Goal: Transaction & Acquisition: Purchase product/service

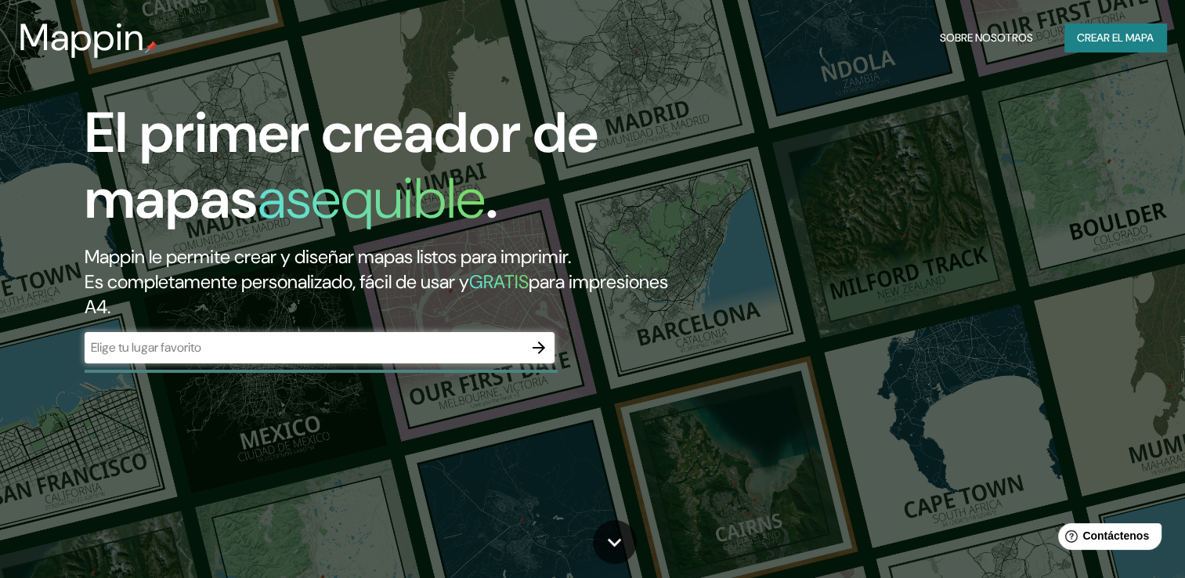
click at [401, 343] on input "text" at bounding box center [304, 347] width 439 height 18
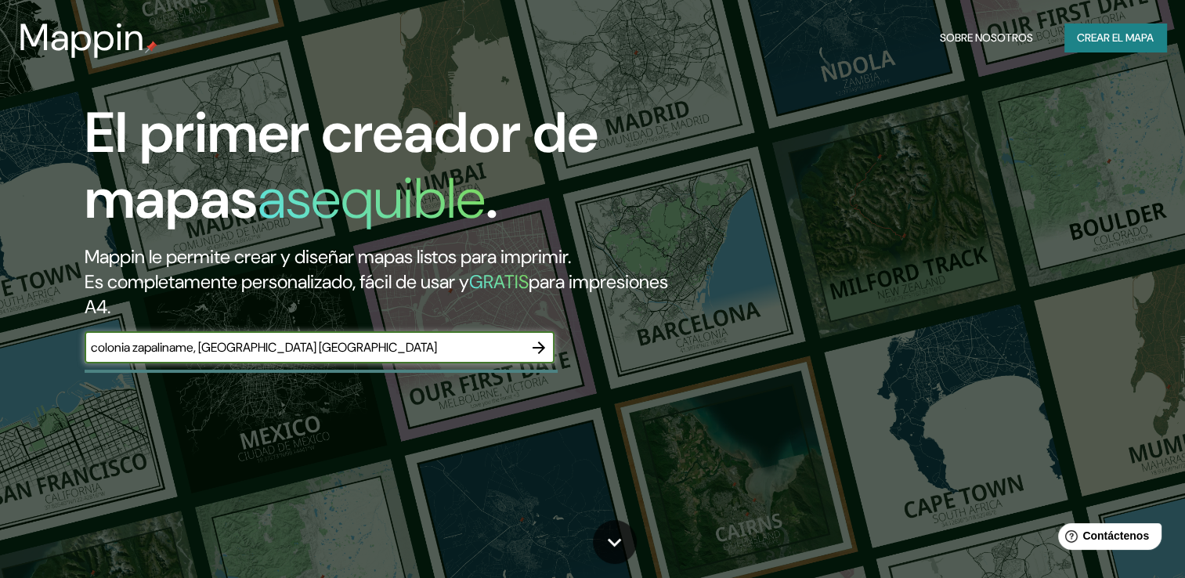
type input "colonia zapaliname, [GEOGRAPHIC_DATA] [GEOGRAPHIC_DATA]"
click at [545, 349] on icon "button" at bounding box center [539, 347] width 19 height 19
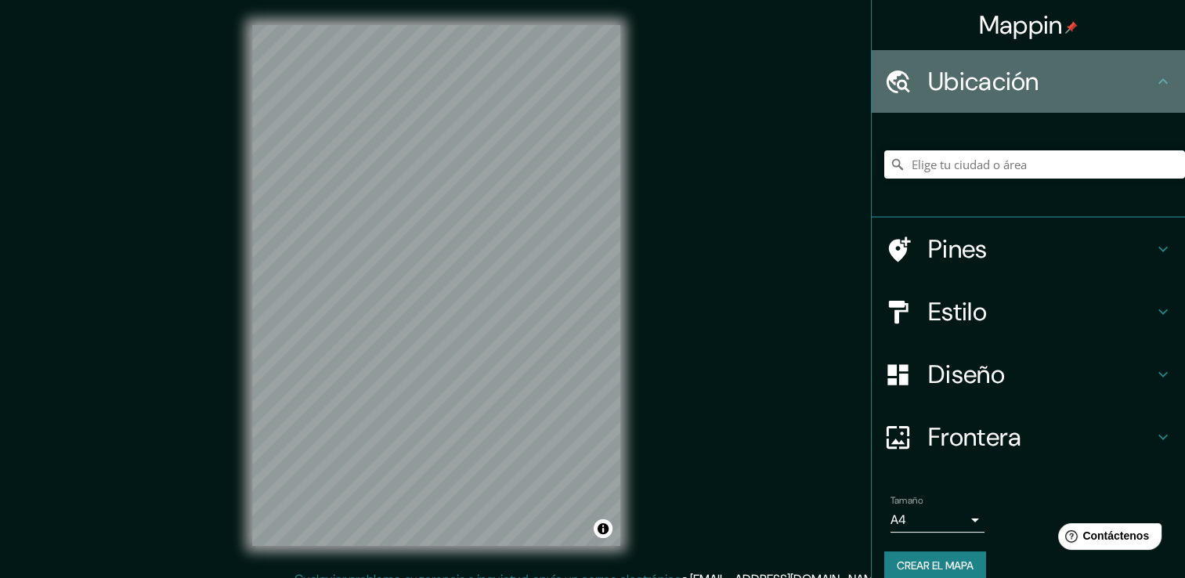
click at [1136, 77] on h4 "Ubicación" at bounding box center [1041, 81] width 226 height 31
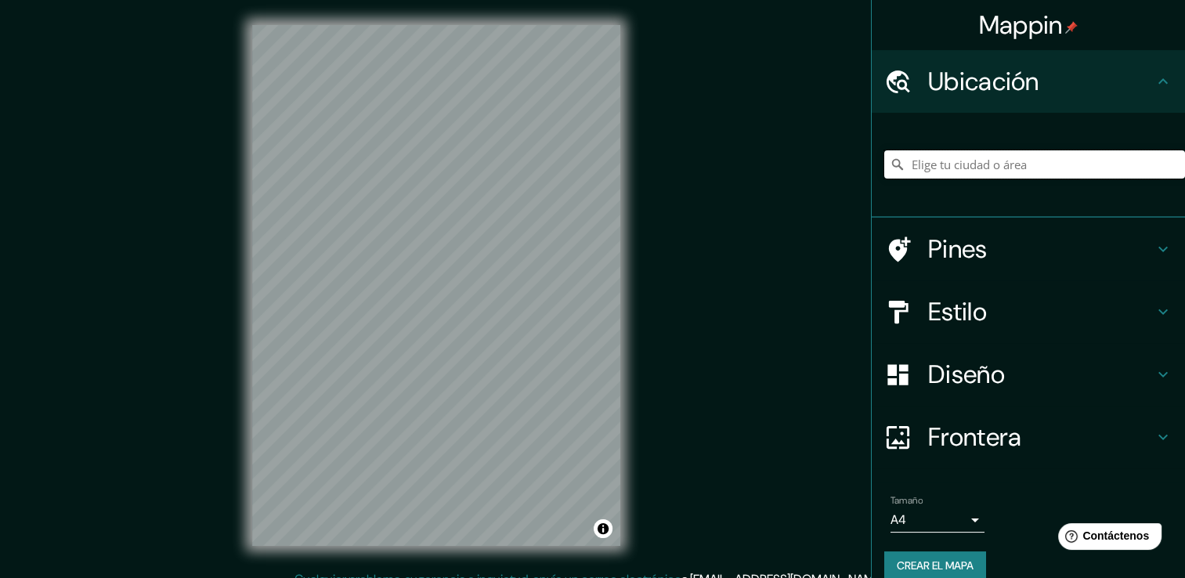
click at [1030, 159] on input "Elige tu ciudad o área" at bounding box center [1034, 164] width 301 height 28
type input "c"
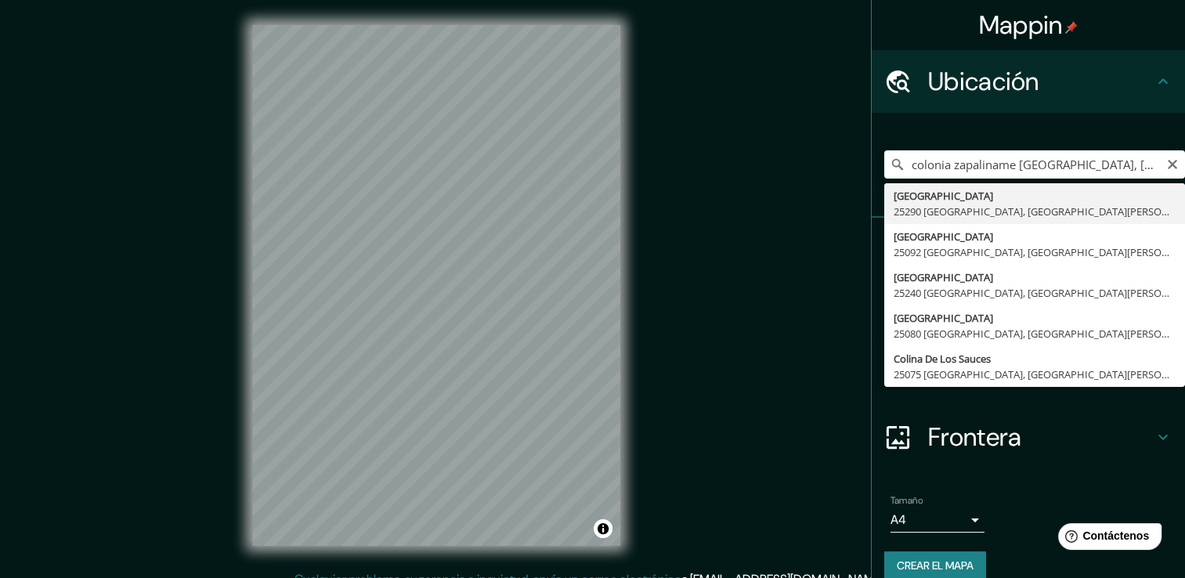
drag, startPoint x: 993, startPoint y: 161, endPoint x: 995, endPoint y: 117, distance: 43.9
click at [995, 117] on div "colonia zapaliname [GEOGRAPHIC_DATA], [GEOGRAPHIC_DATA][PERSON_NAME], [GEOGRAPH…" at bounding box center [1028, 165] width 313 height 105
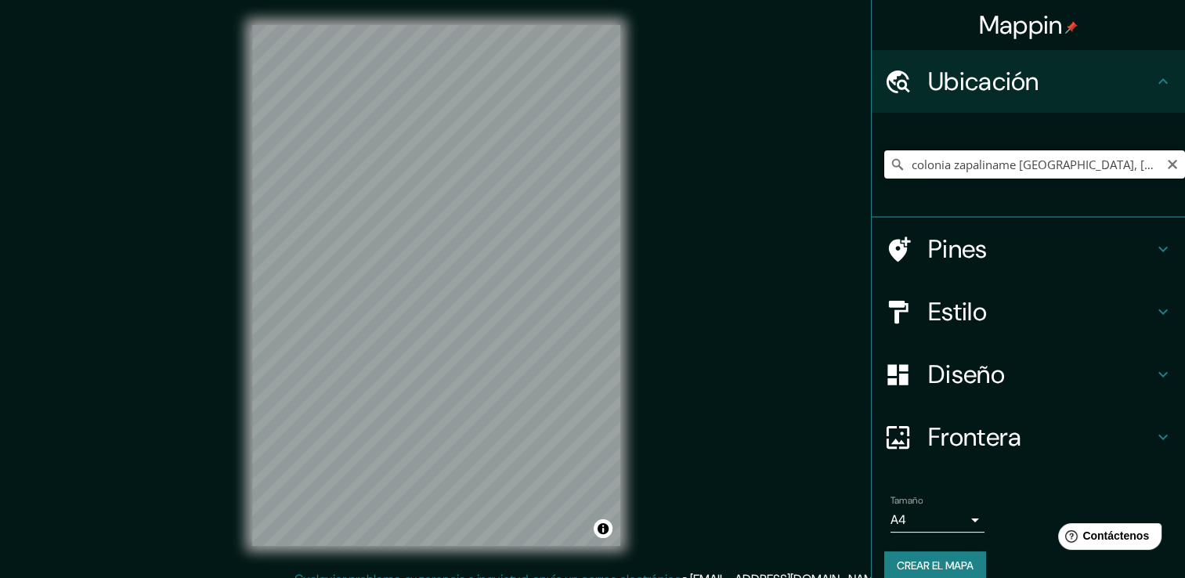
click at [1000, 162] on input "colonia zapaliname [GEOGRAPHIC_DATA], [GEOGRAPHIC_DATA][PERSON_NAME], [GEOGRAPH…" at bounding box center [1034, 164] width 301 height 28
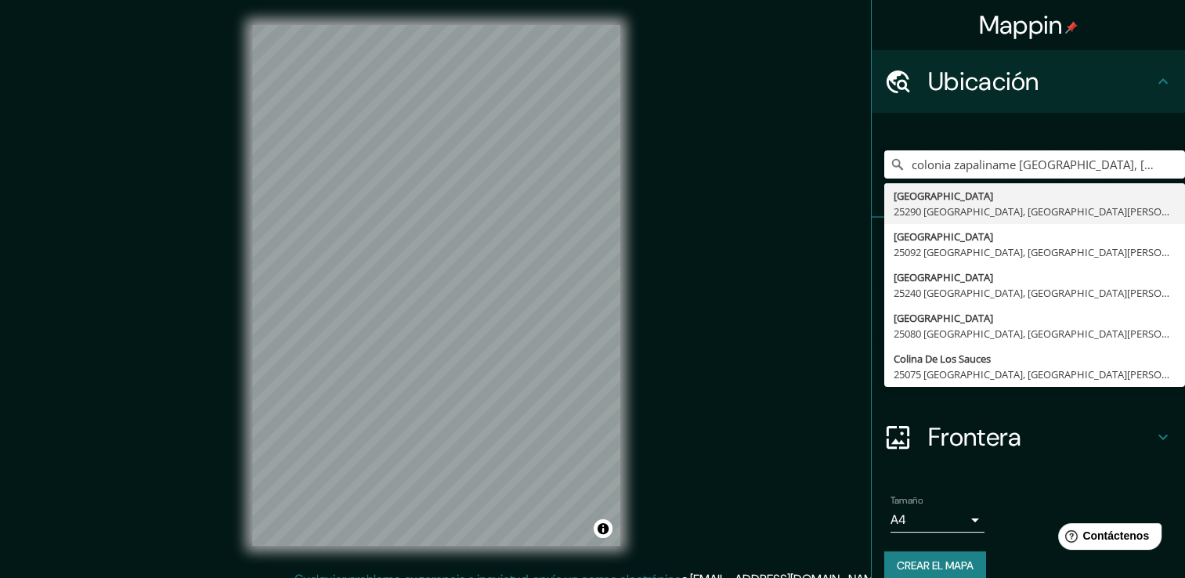
drag, startPoint x: 945, startPoint y: 165, endPoint x: 816, endPoint y: 167, distance: 128.5
click at [816, 167] on div "Mappin Ubicación colonia zapaliname [GEOGRAPHIC_DATA], [GEOGRAPHIC_DATA][PERSON…" at bounding box center [592, 297] width 1185 height 595
drag, startPoint x: 1011, startPoint y: 165, endPoint x: 793, endPoint y: 193, distance: 219.6
click at [793, 193] on div "Mappin Ubicación colonia [GEOGRAPHIC_DATA] [GEOGRAPHIC_DATA], [GEOGRAPHIC_DATA]…" at bounding box center [592, 297] width 1185 height 595
type input "[GEOGRAPHIC_DATA], [GEOGRAPHIC_DATA][PERSON_NAME], [GEOGRAPHIC_DATA]"
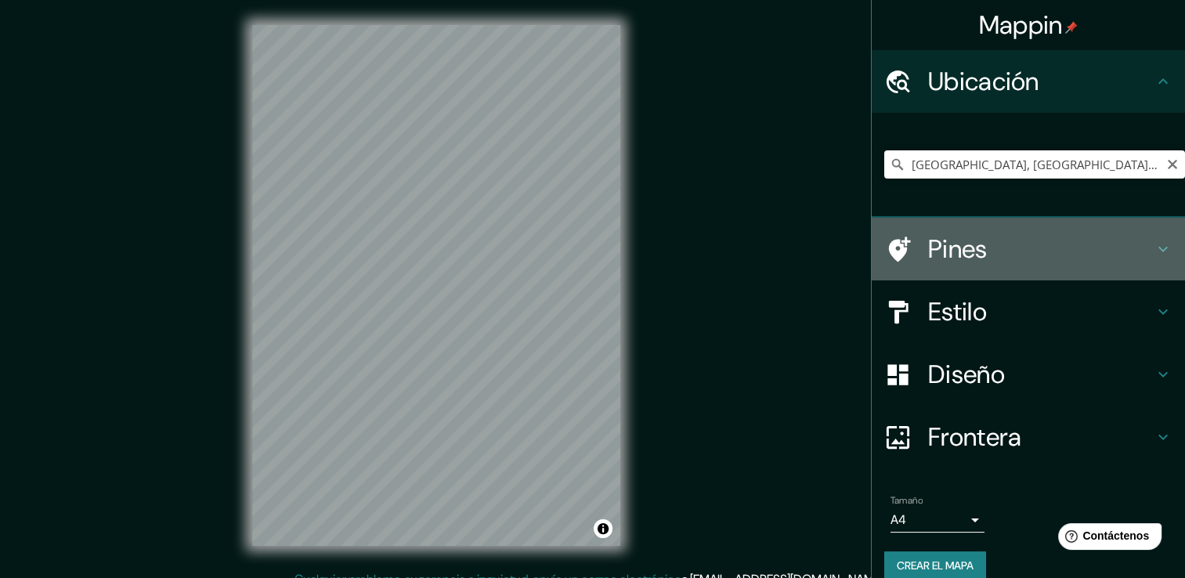
click at [985, 259] on h4 "Pines" at bounding box center [1041, 248] width 226 height 31
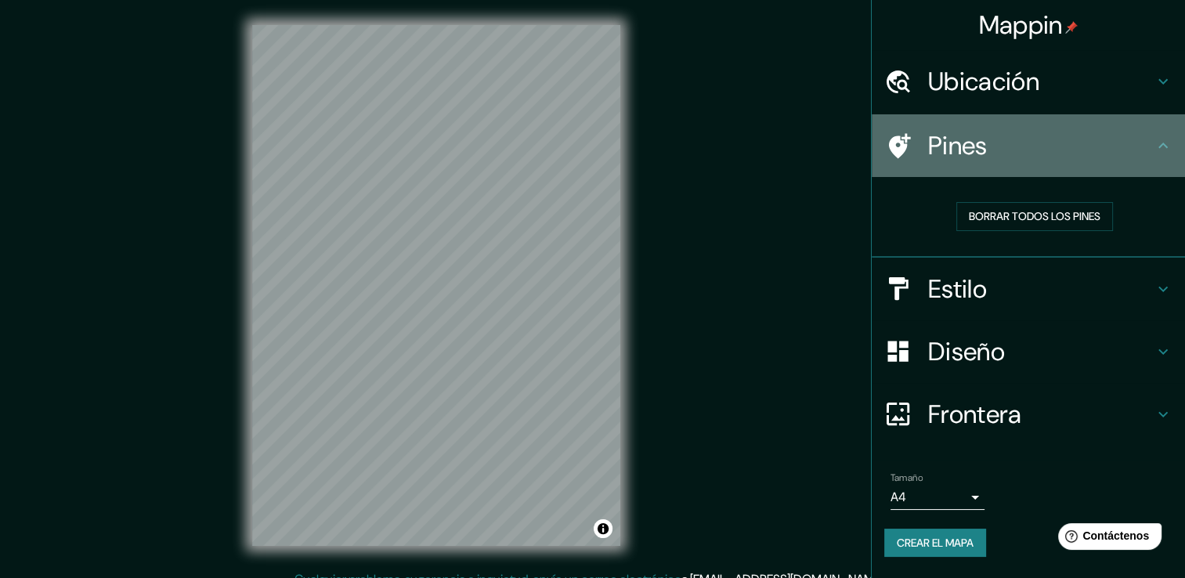
click at [1037, 148] on h4 "Pines" at bounding box center [1041, 145] width 226 height 31
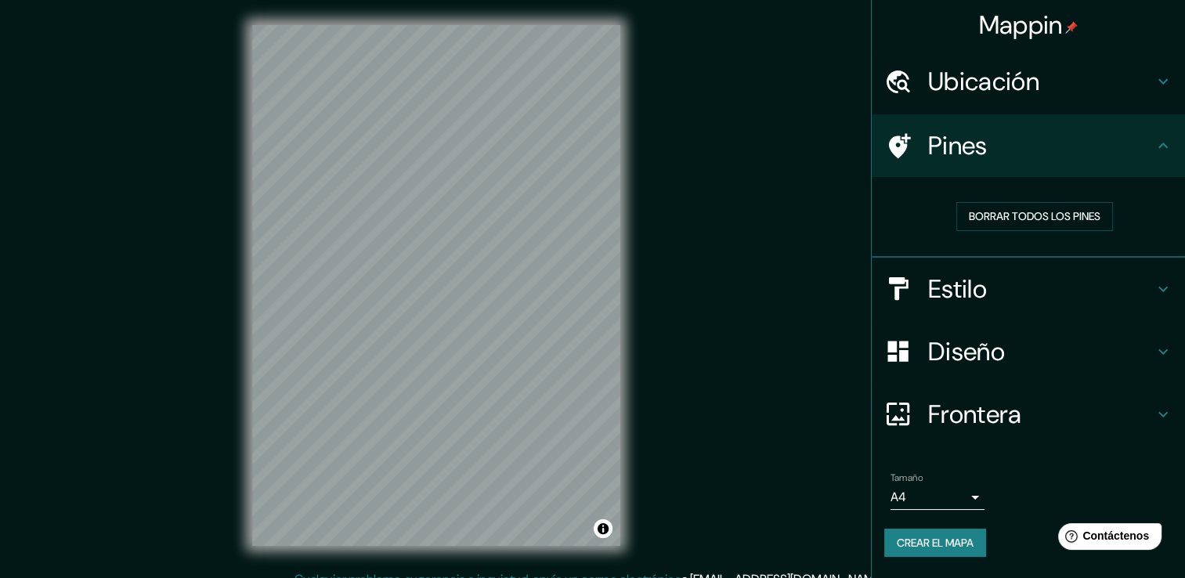
click at [1065, 293] on h4 "Estilo" at bounding box center [1041, 288] width 226 height 31
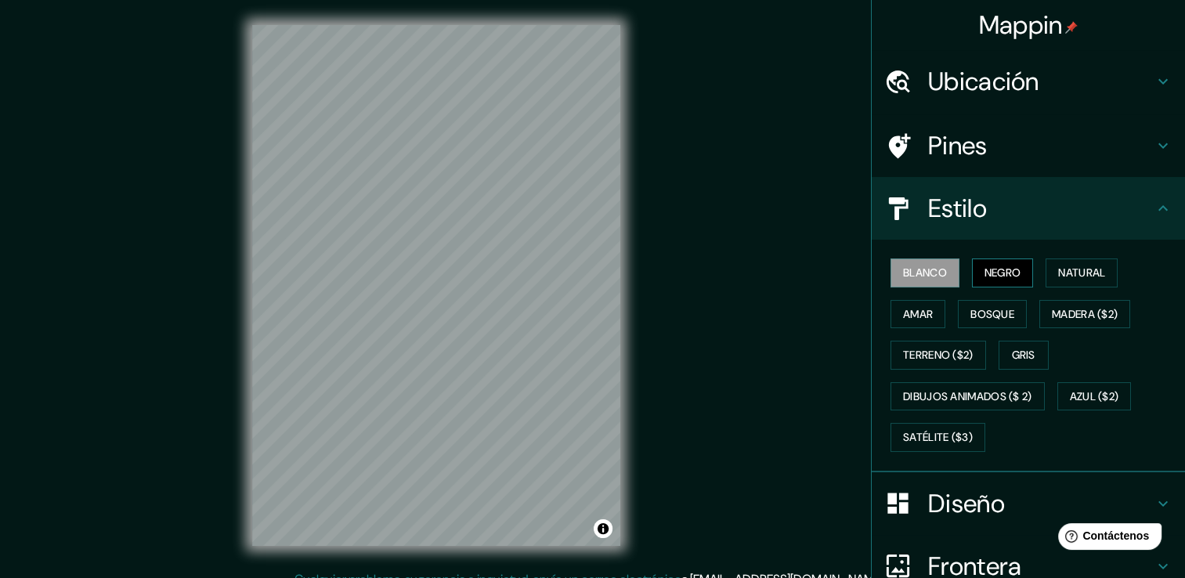
click at [1008, 269] on font "Negro" at bounding box center [1003, 273] width 37 height 20
click at [1068, 277] on font "Natural" at bounding box center [1081, 273] width 47 height 20
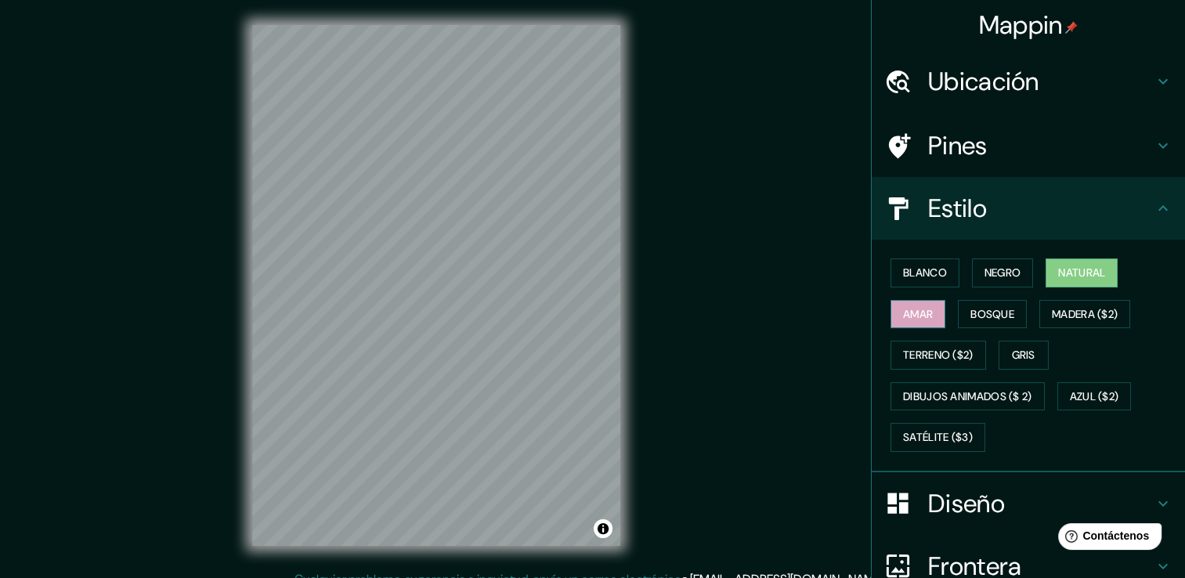
click at [928, 321] on button "Amar" at bounding box center [918, 314] width 55 height 29
click at [971, 320] on font "Bosque" at bounding box center [993, 315] width 44 height 20
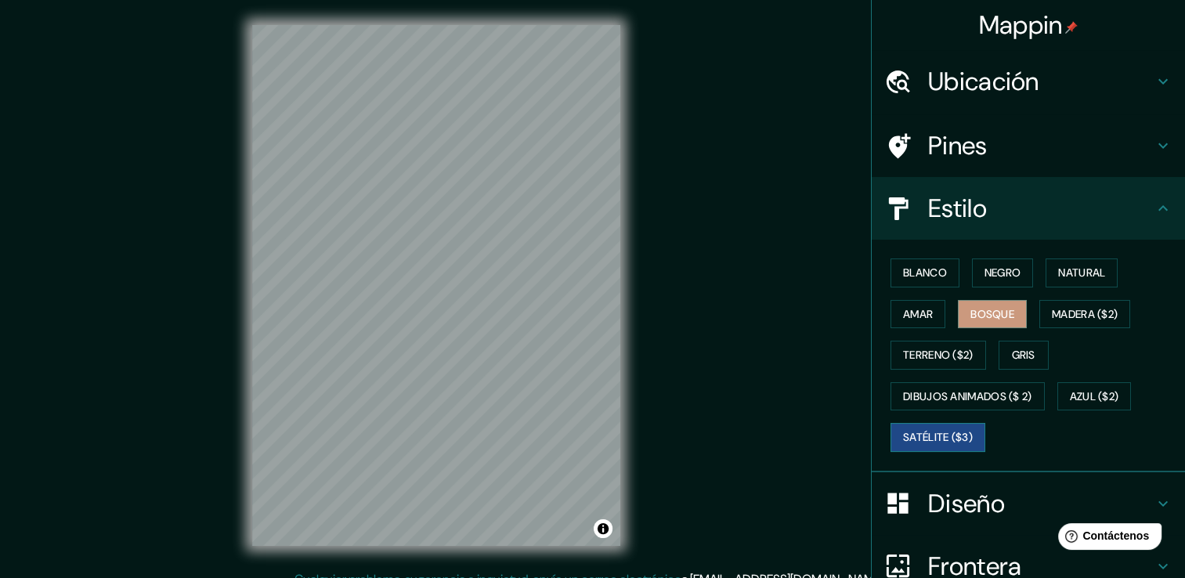
click at [938, 433] on font "Satélite ($3)" at bounding box center [938, 438] width 70 height 20
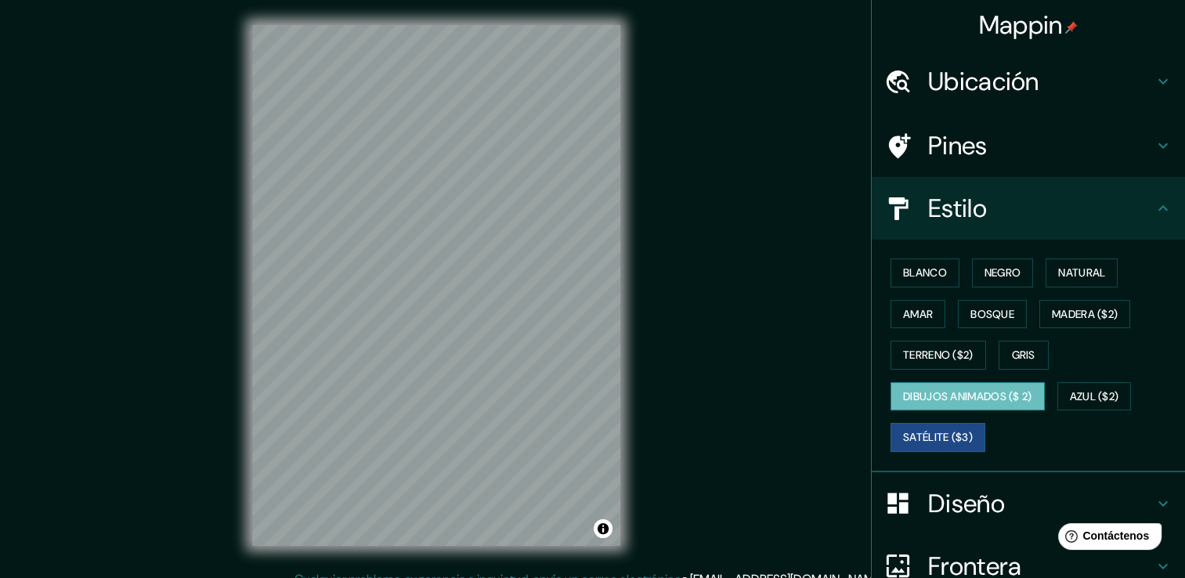
click at [1012, 406] on button "Dibujos animados ($ 2)" at bounding box center [968, 396] width 154 height 29
click at [1073, 393] on font "Azul ($2)" at bounding box center [1094, 397] width 49 height 20
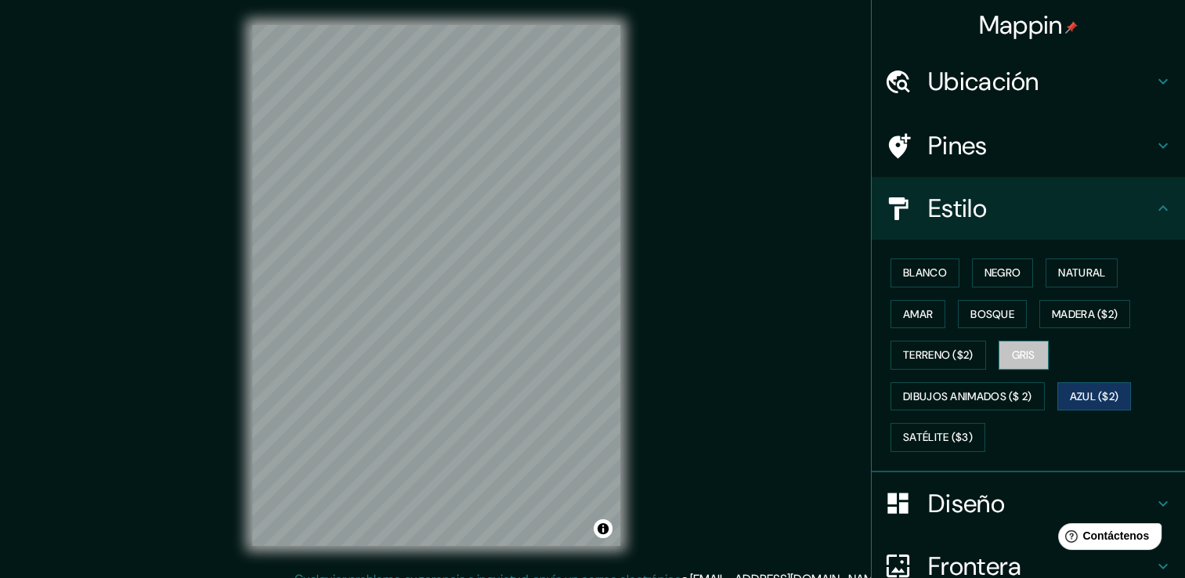
click at [999, 350] on button "Gris" at bounding box center [1024, 355] width 50 height 29
click at [927, 346] on font "Terreno ($2)" at bounding box center [938, 355] width 71 height 20
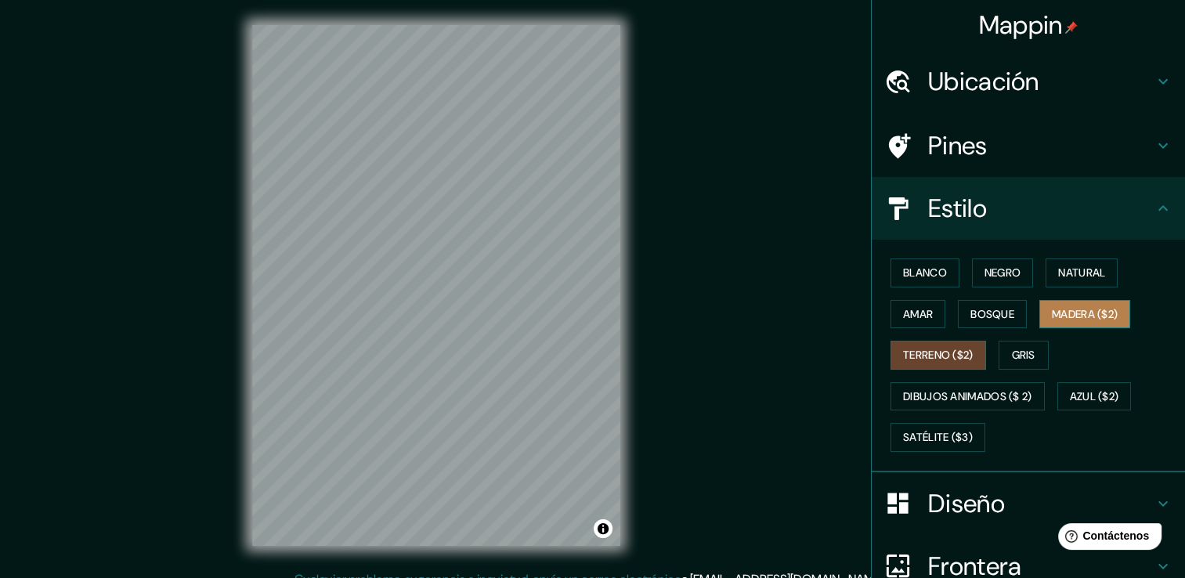
click at [1101, 316] on font "Madera ($2)" at bounding box center [1085, 315] width 66 height 20
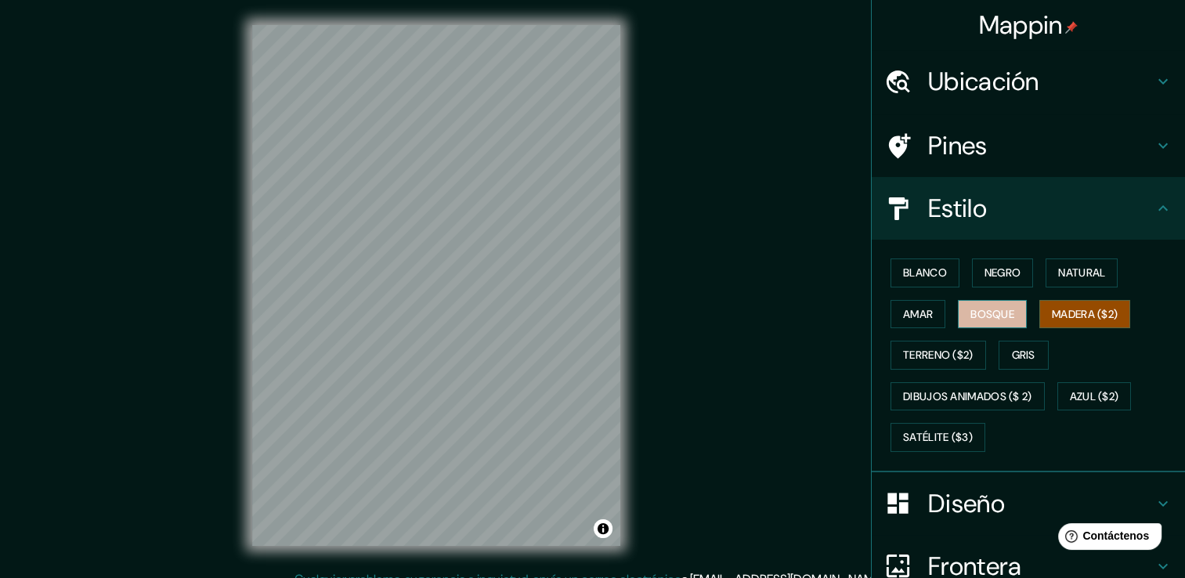
click at [1002, 319] on font "Bosque" at bounding box center [993, 315] width 44 height 20
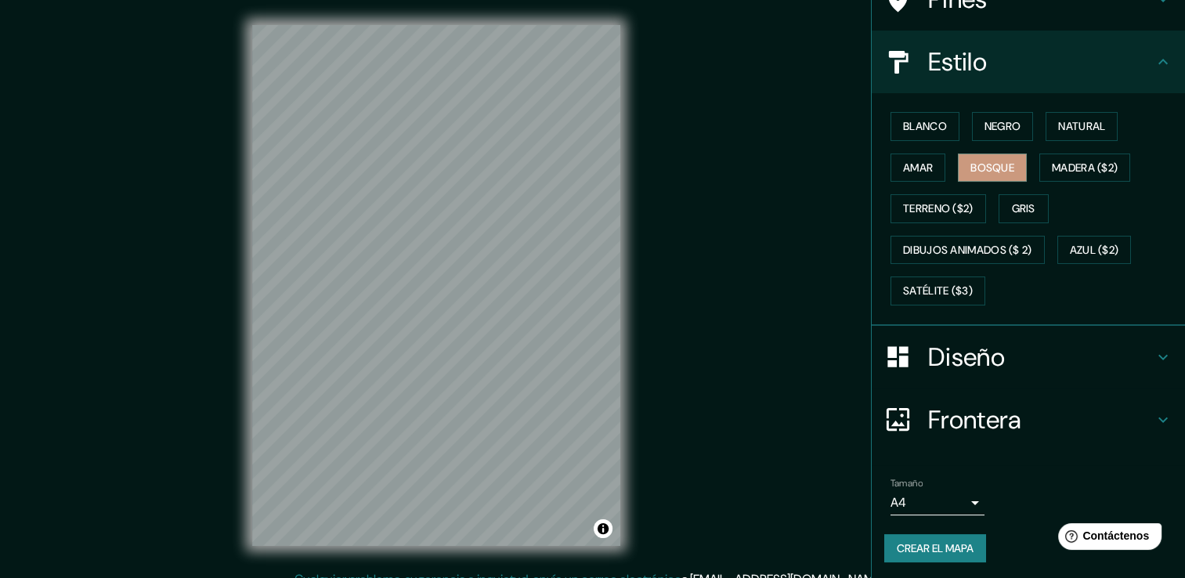
click at [1059, 344] on h4 "Diseño" at bounding box center [1041, 357] width 226 height 31
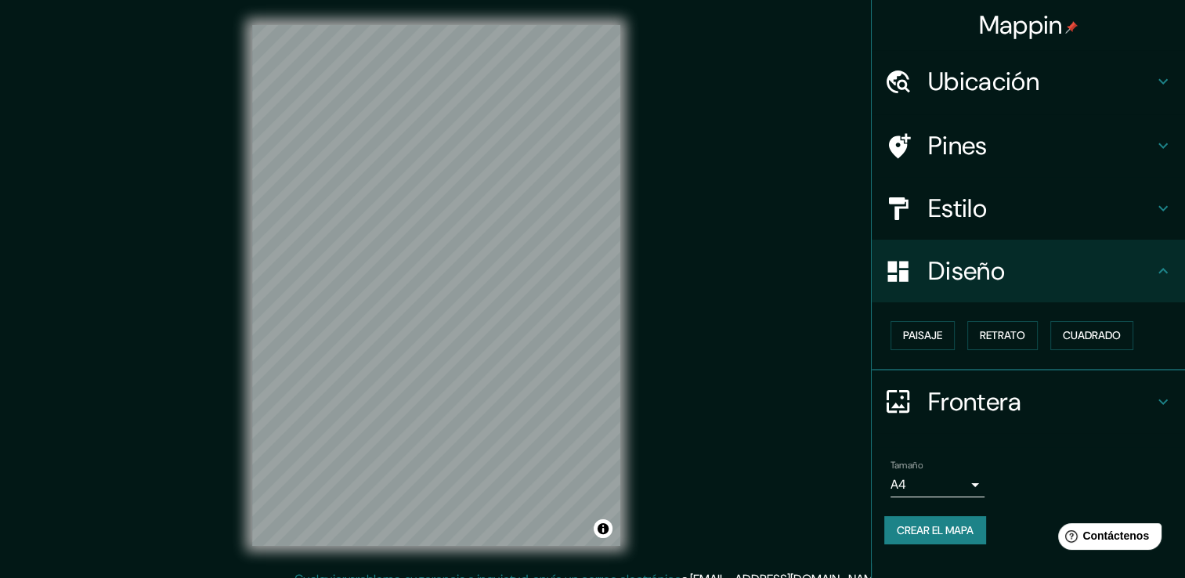
scroll to position [0, 0]
click at [934, 327] on font "Paisaje" at bounding box center [922, 336] width 39 height 20
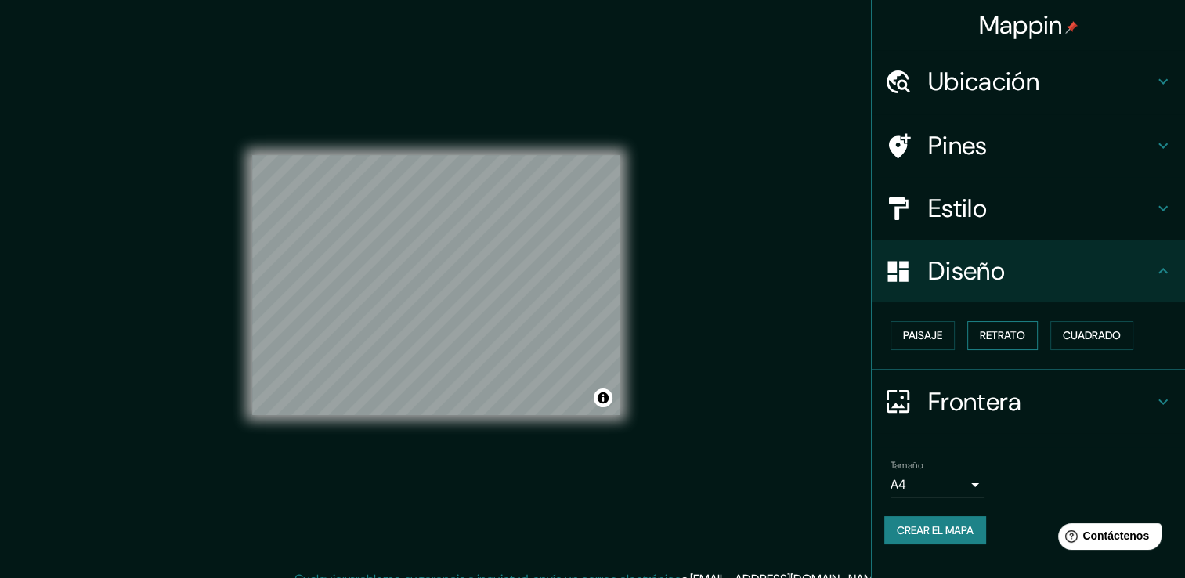
click at [990, 336] on font "Retrato" at bounding box center [1002, 336] width 45 height 20
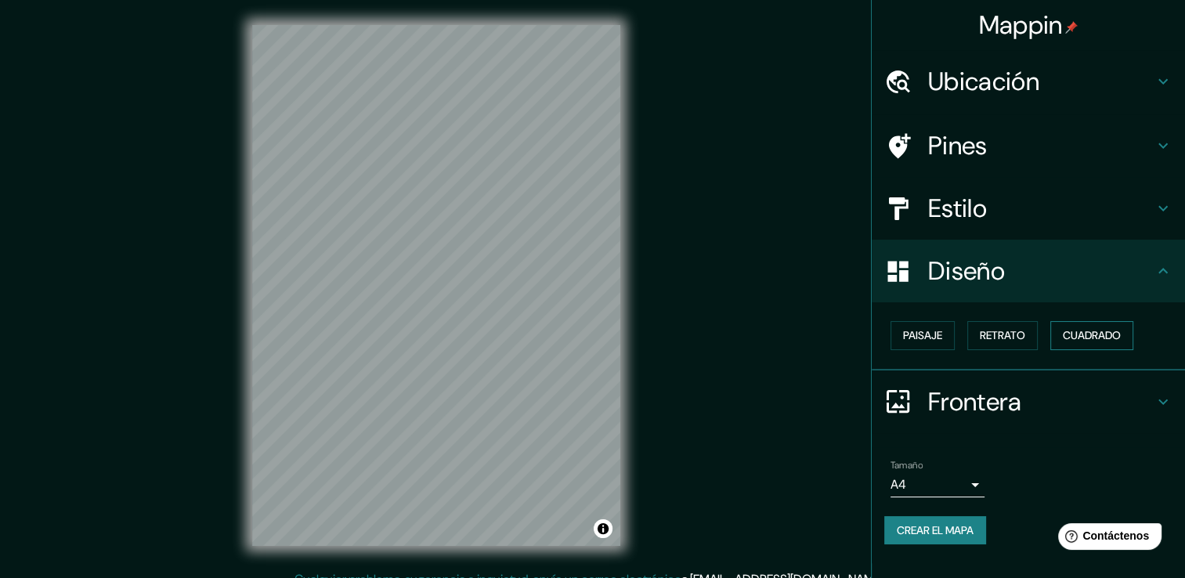
click at [1059, 334] on button "Cuadrado" at bounding box center [1091, 335] width 83 height 29
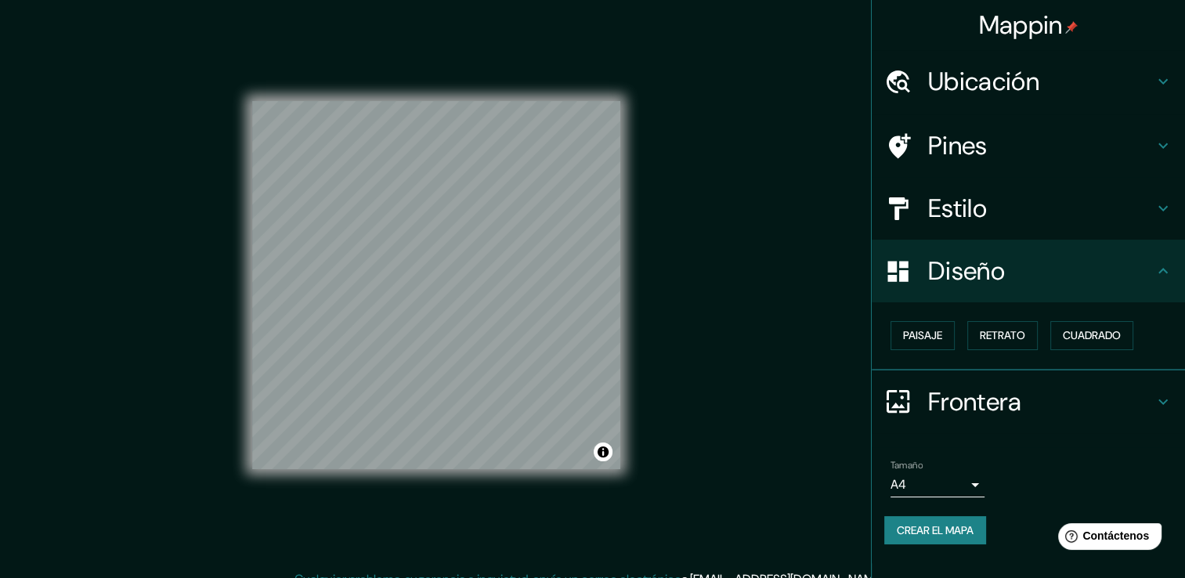
scroll to position [17, 0]
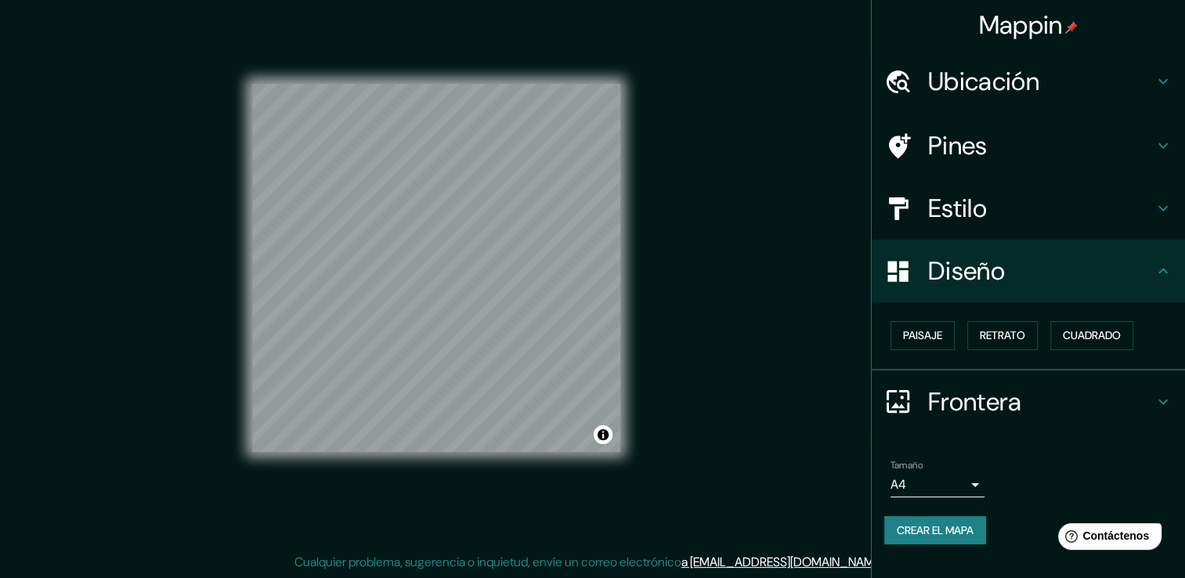
click at [1002, 407] on h4 "Frontera" at bounding box center [1041, 401] width 226 height 31
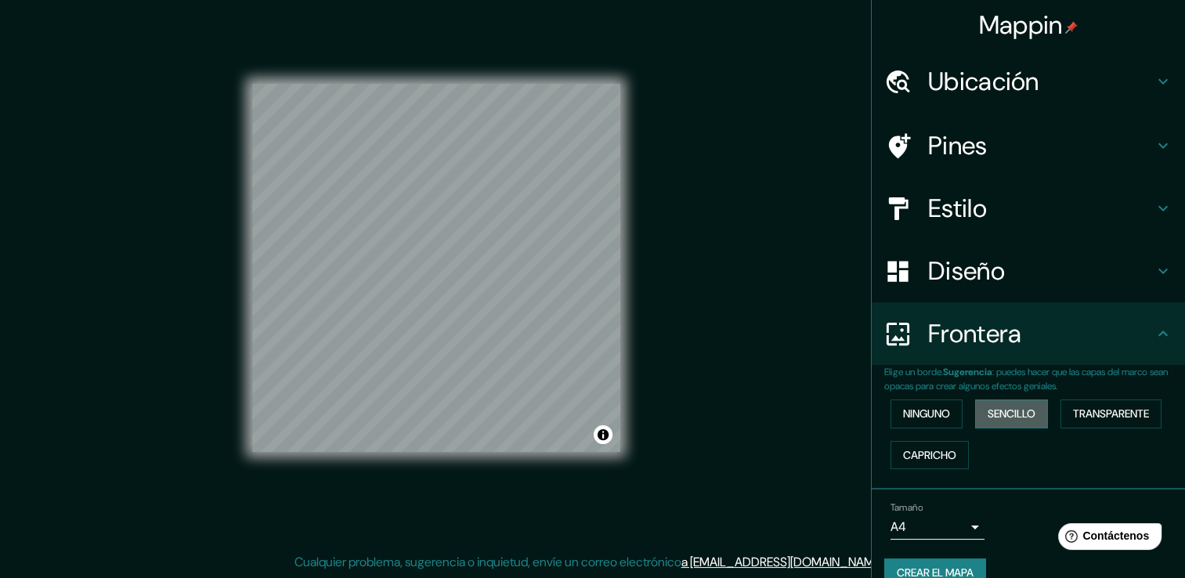
click at [996, 408] on font "Sencillo" at bounding box center [1012, 414] width 48 height 20
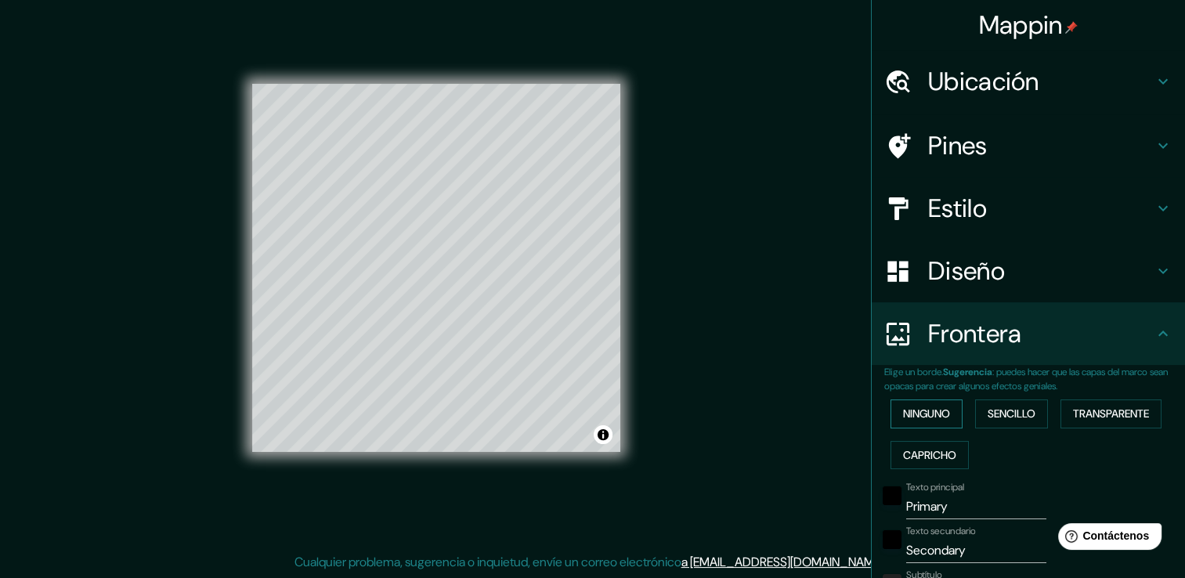
click at [918, 413] on font "Ninguno" at bounding box center [926, 414] width 47 height 20
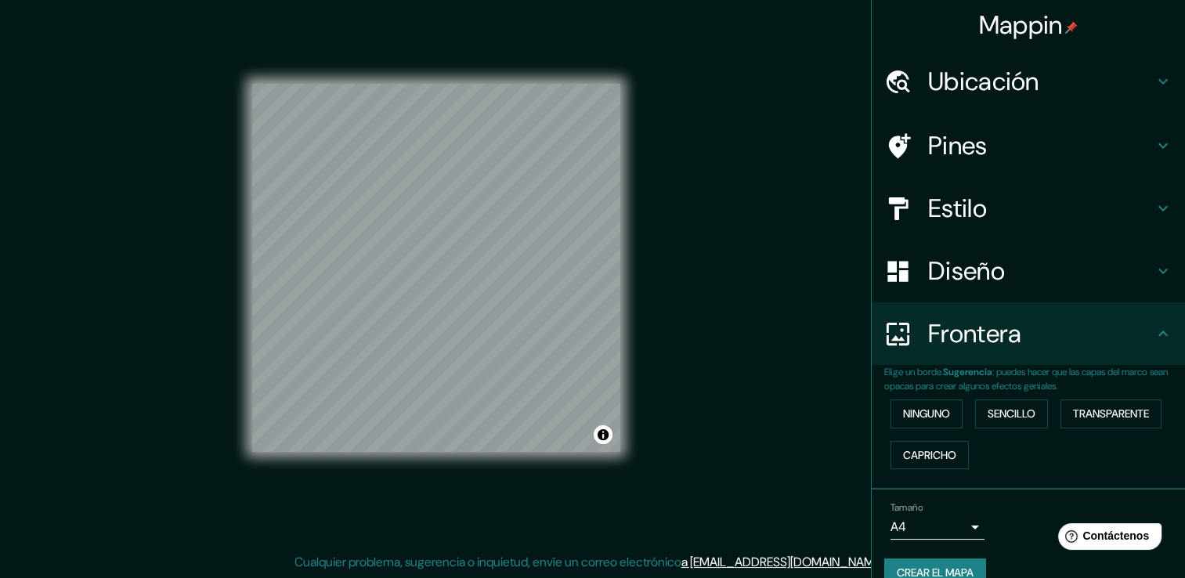
scroll to position [26, 0]
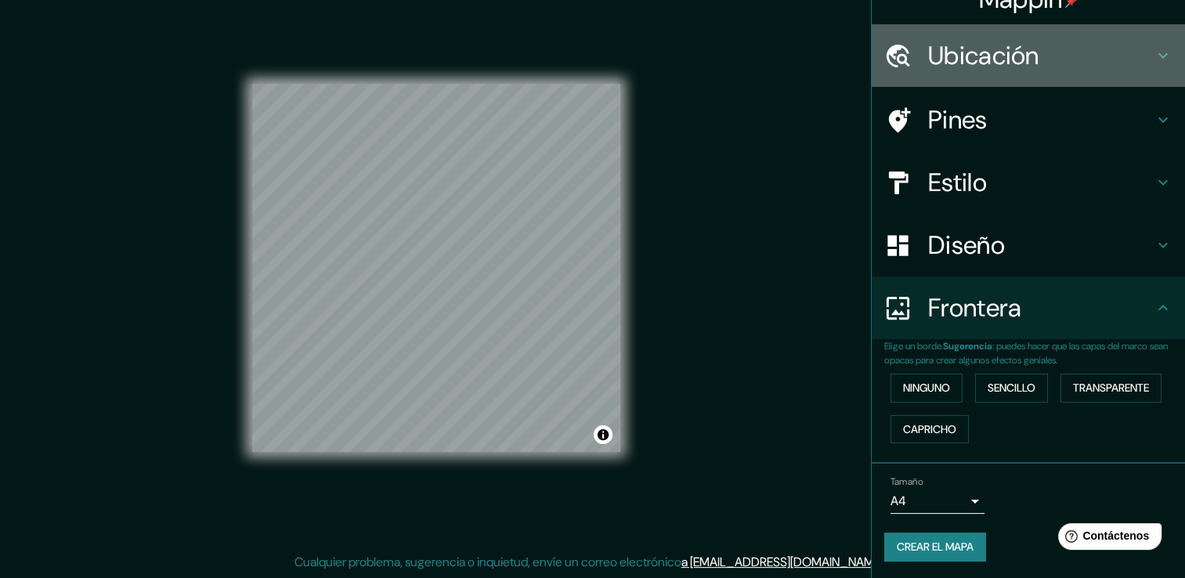
click at [1028, 71] on h4 "Ubicación" at bounding box center [1041, 55] width 226 height 31
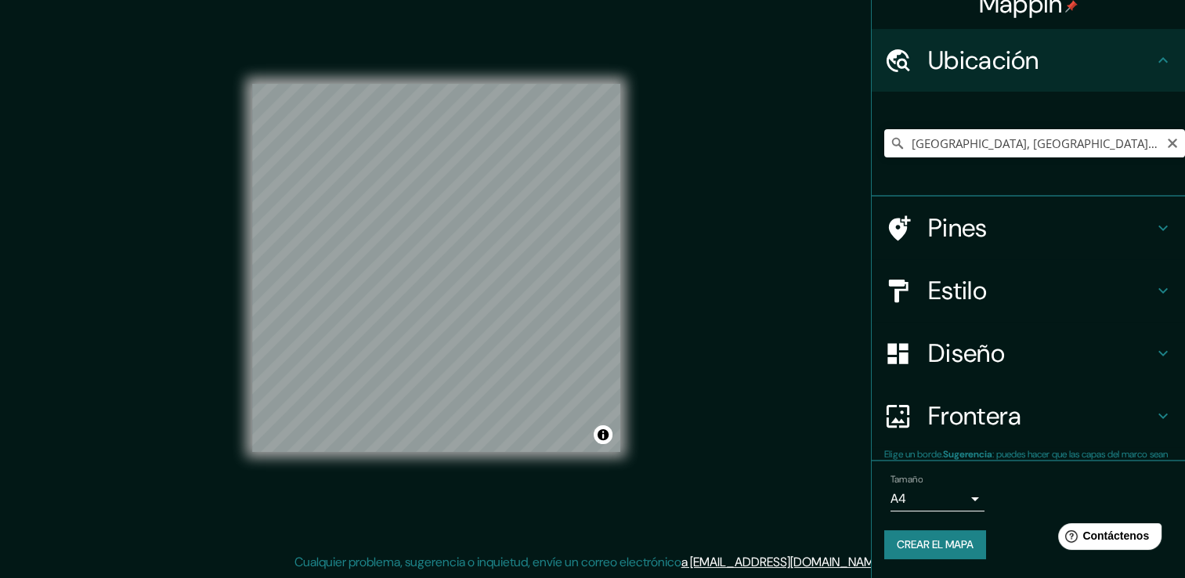
scroll to position [20, 0]
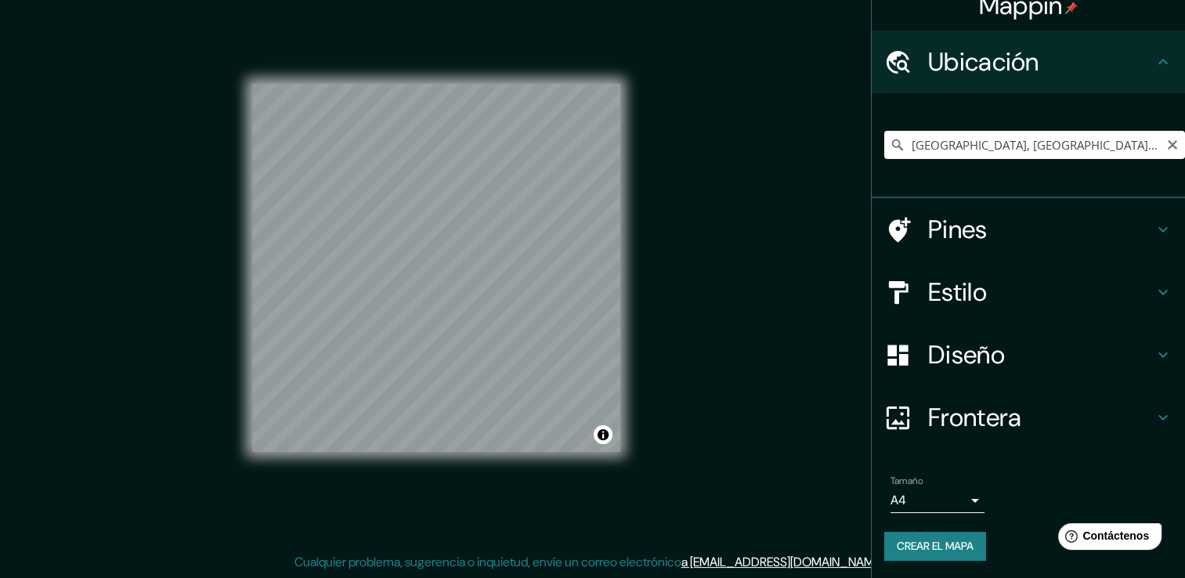
click at [1028, 64] on h4 "Ubicación" at bounding box center [1041, 61] width 226 height 31
click at [1068, 150] on input "[GEOGRAPHIC_DATA], [GEOGRAPHIC_DATA][PERSON_NAME], [GEOGRAPHIC_DATA]" at bounding box center [1034, 145] width 301 height 28
click at [1097, 146] on input "[GEOGRAPHIC_DATA], [GEOGRAPHIC_DATA][PERSON_NAME], [GEOGRAPHIC_DATA]" at bounding box center [1034, 145] width 301 height 28
click at [946, 546] on font "Crear el mapa" at bounding box center [935, 547] width 77 height 20
click at [975, 561] on html "Mappin Ubicación [GEOGRAPHIC_DATA], [GEOGRAPHIC_DATA][PERSON_NAME], [GEOGRAPHIC…" at bounding box center [592, 272] width 1185 height 578
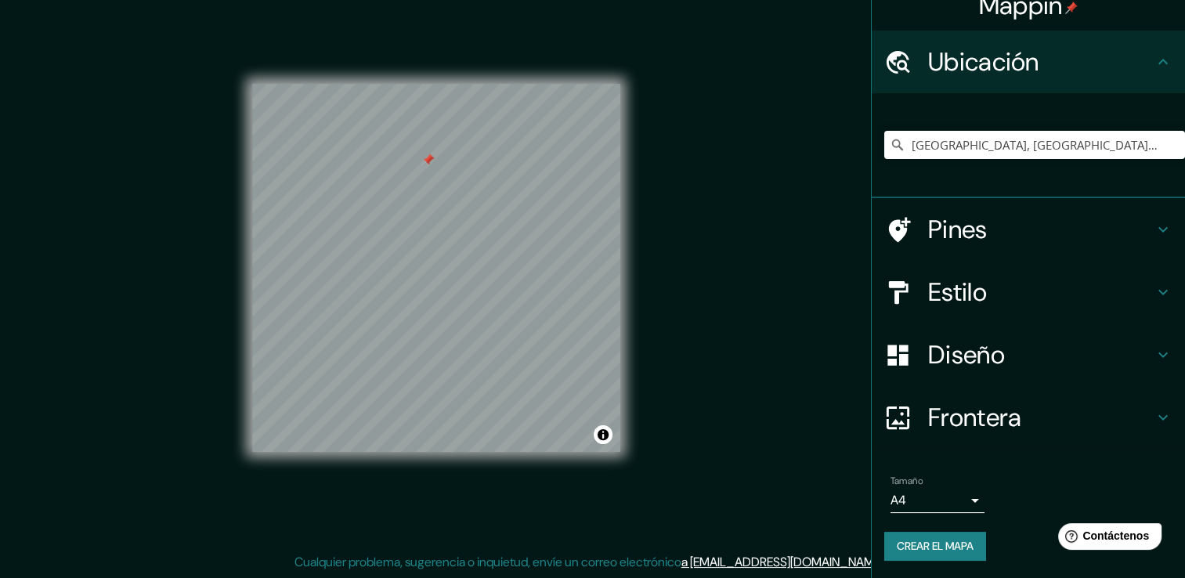
click at [424, 84] on div at bounding box center [436, 84] width 368 height 0
click at [461, 83] on div "© Mapbox © OpenStreetMap Improve this map" at bounding box center [436, 268] width 368 height 520
click at [1052, 306] on h4 "Estilo" at bounding box center [1041, 292] width 226 height 31
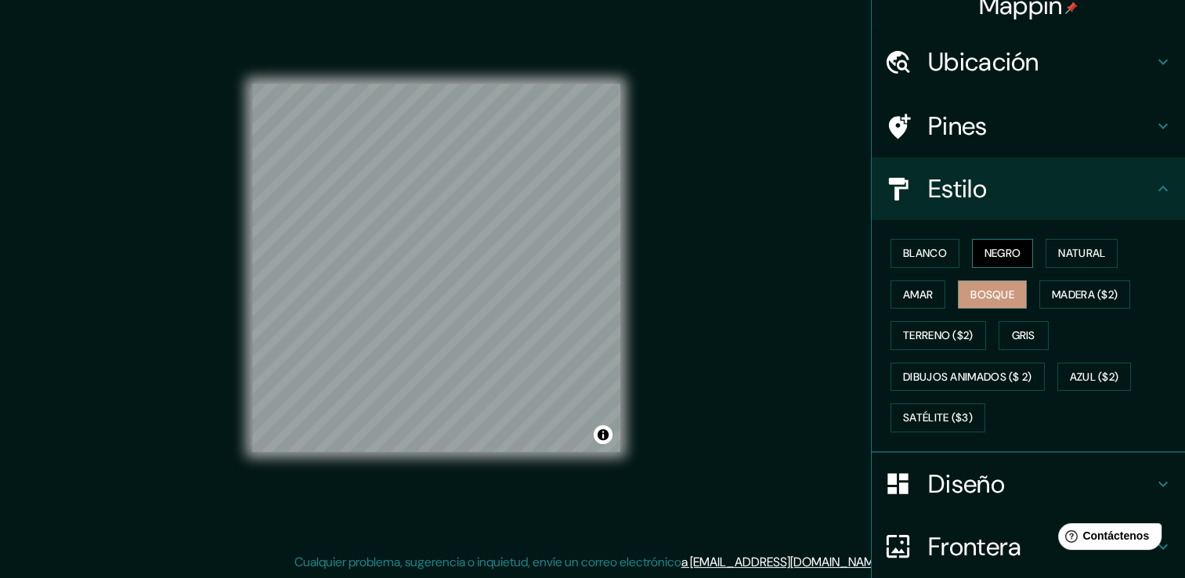
click at [1012, 250] on button "Negro" at bounding box center [1003, 253] width 62 height 29
click at [992, 301] on font "Bosque" at bounding box center [993, 295] width 44 height 20
click at [928, 468] on h4 "Diseño" at bounding box center [1041, 483] width 226 height 31
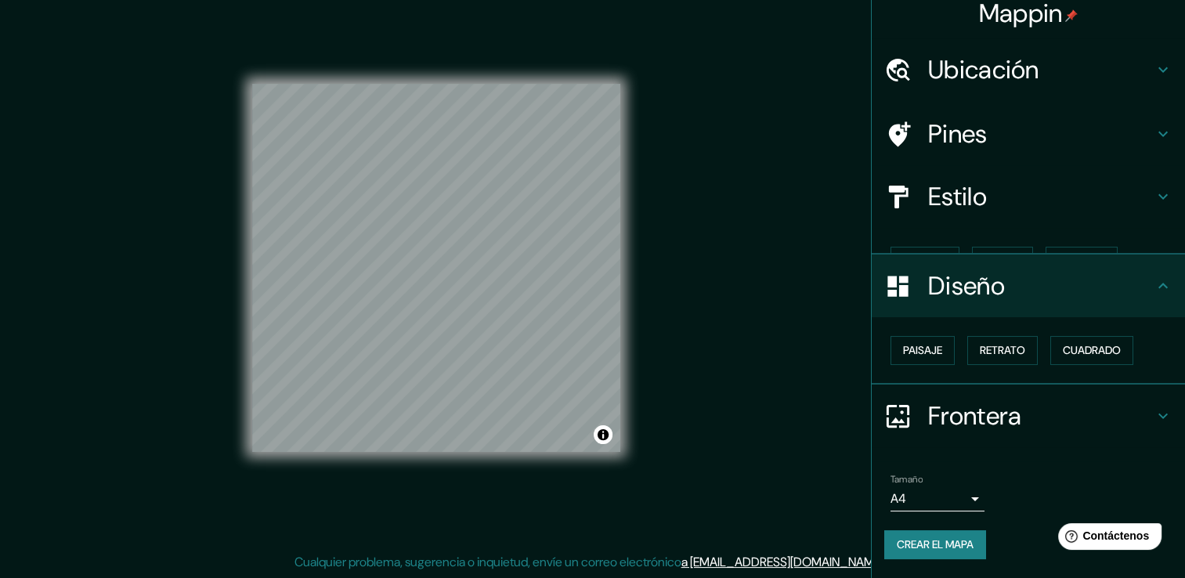
scroll to position [0, 0]
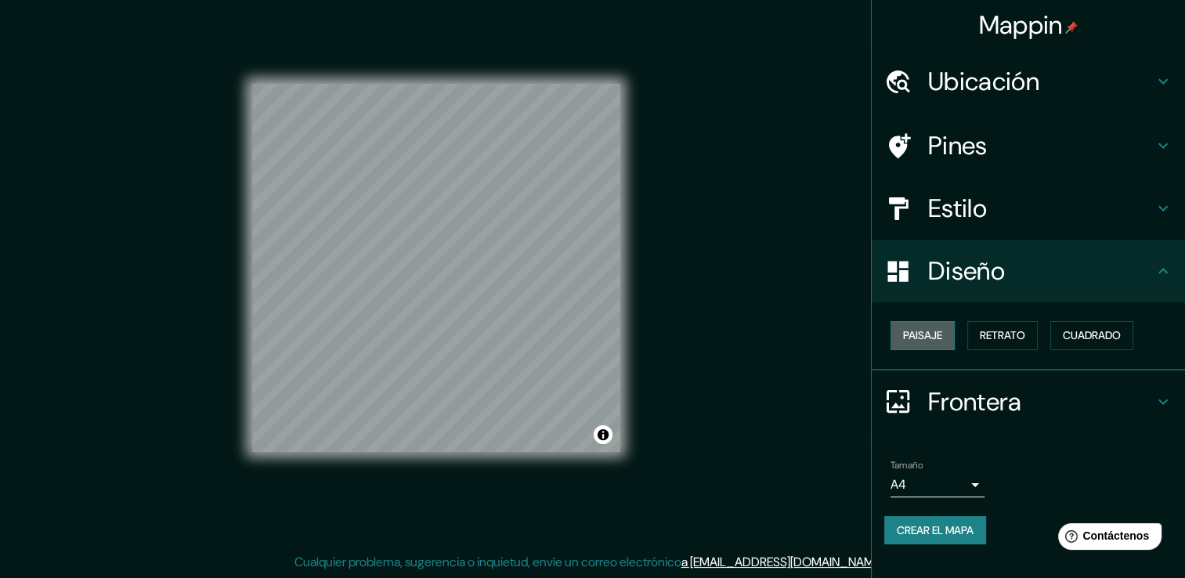
click at [938, 339] on font "Paisaje" at bounding box center [922, 336] width 39 height 20
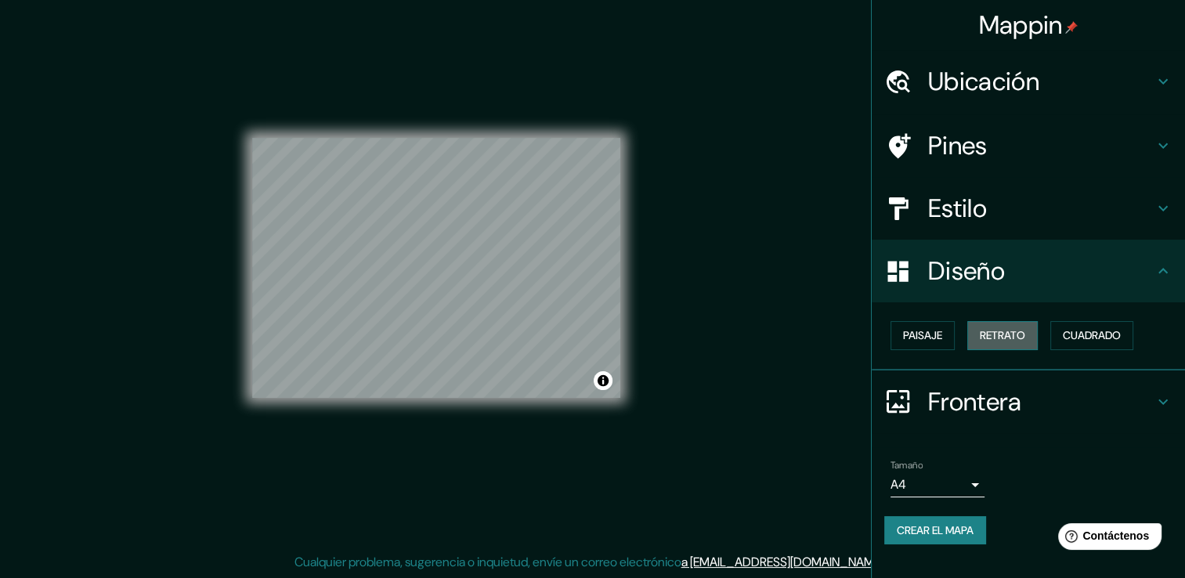
click at [999, 338] on font "Retrato" at bounding box center [1002, 336] width 45 height 20
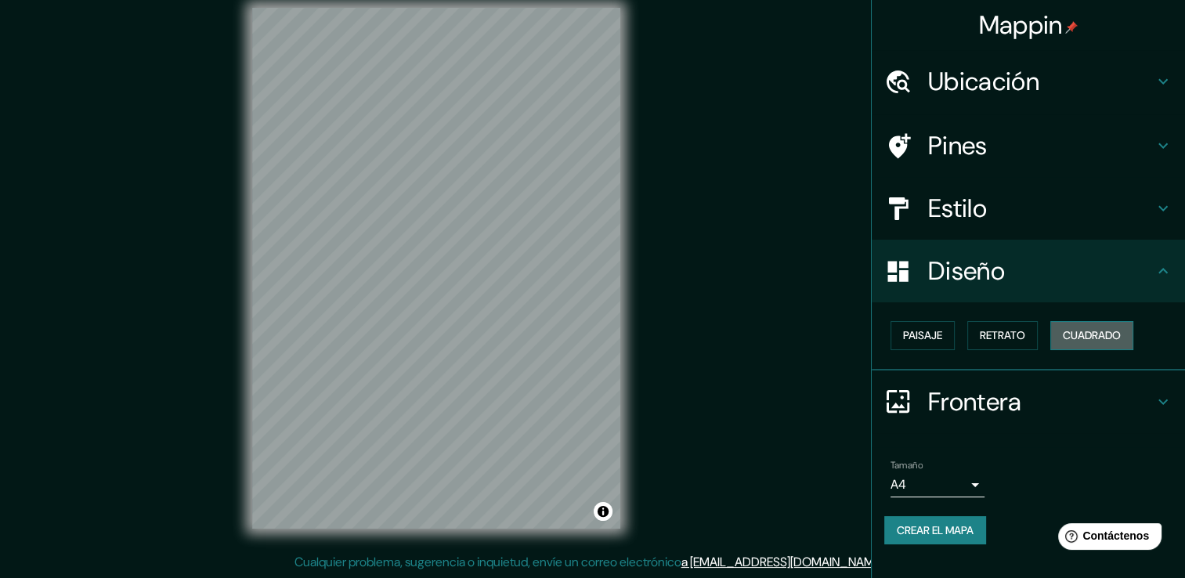
click at [1069, 331] on font "Cuadrado" at bounding box center [1092, 336] width 58 height 20
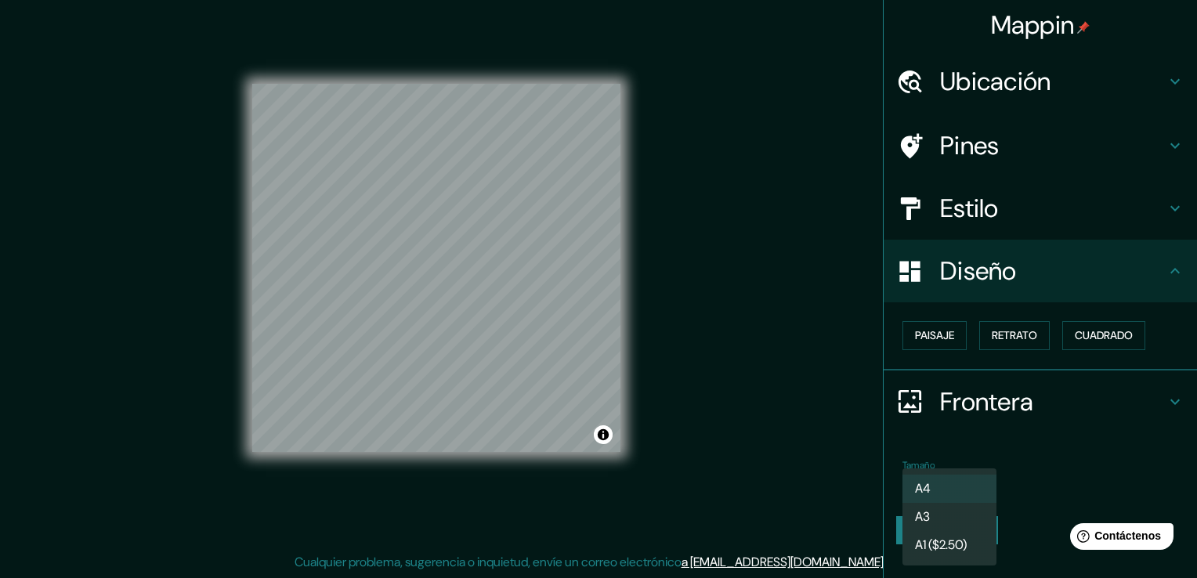
click at [981, 484] on body "Mappin Ubicación [GEOGRAPHIC_DATA], [GEOGRAPHIC_DATA][PERSON_NAME], [GEOGRAPHIC…" at bounding box center [598, 272] width 1197 height 578
click at [954, 522] on li "A3" at bounding box center [949, 517] width 94 height 28
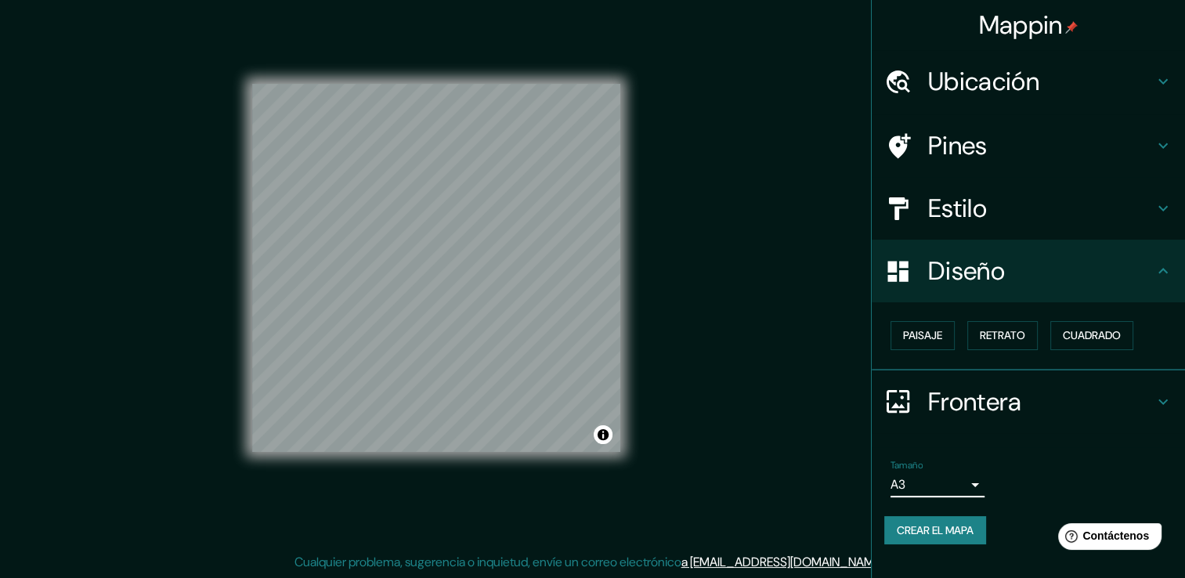
click at [962, 478] on body "Mappin Ubicación [GEOGRAPHIC_DATA], [GEOGRAPHIC_DATA][PERSON_NAME], [GEOGRAPHIC…" at bounding box center [592, 272] width 1185 height 578
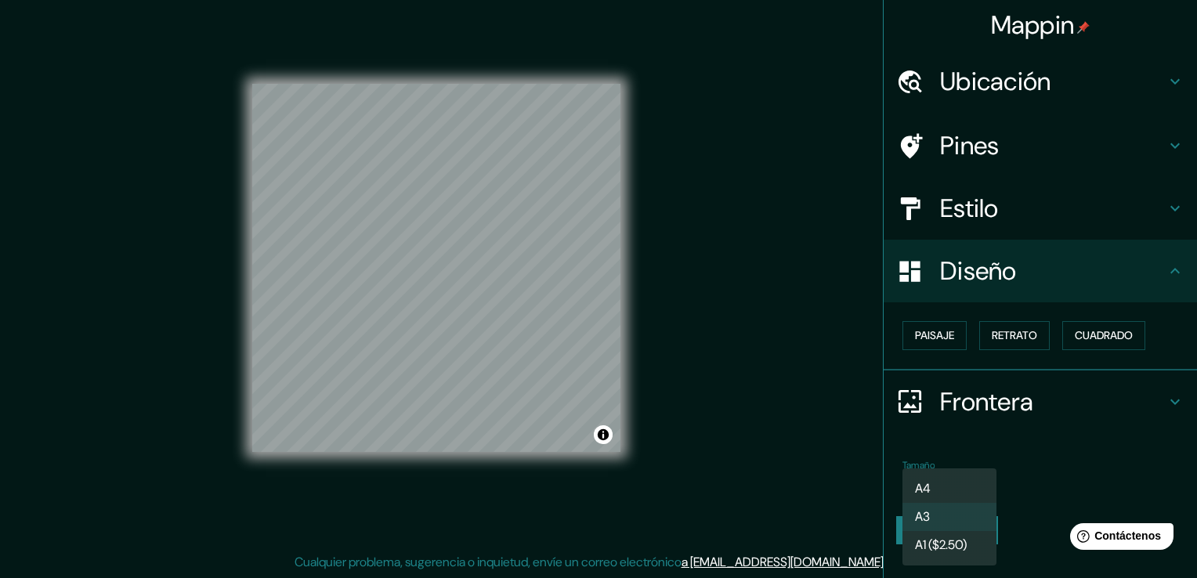
click at [950, 486] on li "A4" at bounding box center [949, 489] width 94 height 28
type input "single"
